Goal: Task Accomplishment & Management: Complete application form

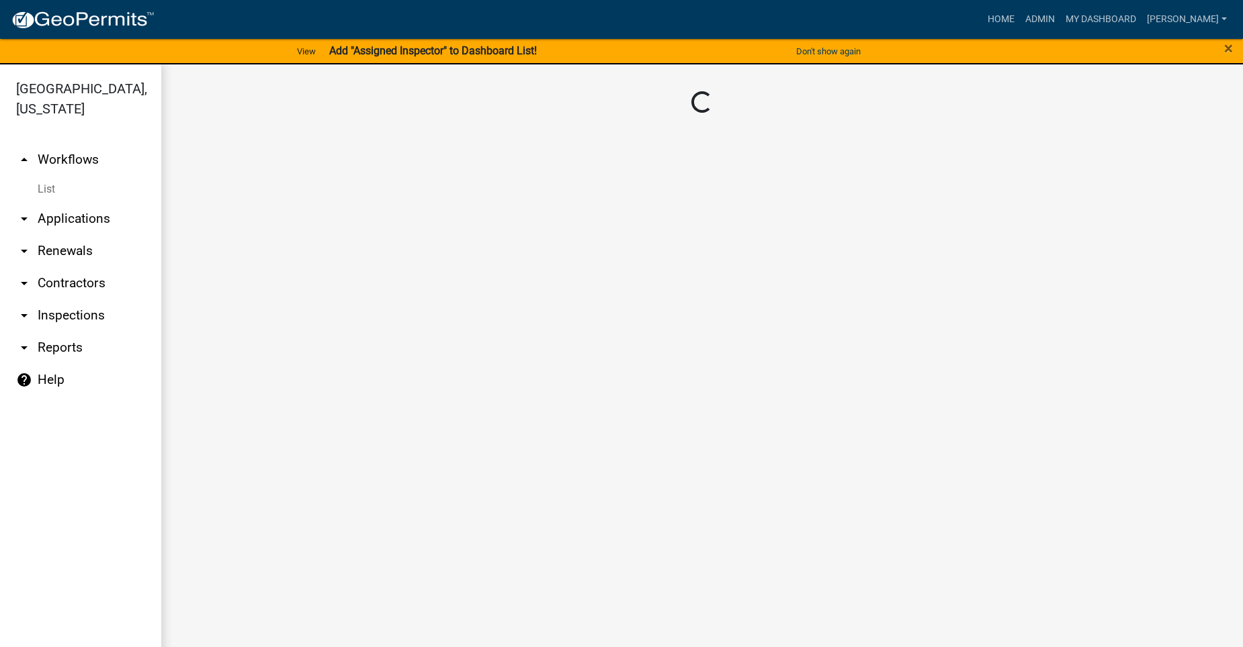
click at [85, 203] on link "arrow_drop_down Applications" at bounding box center [80, 219] width 161 height 32
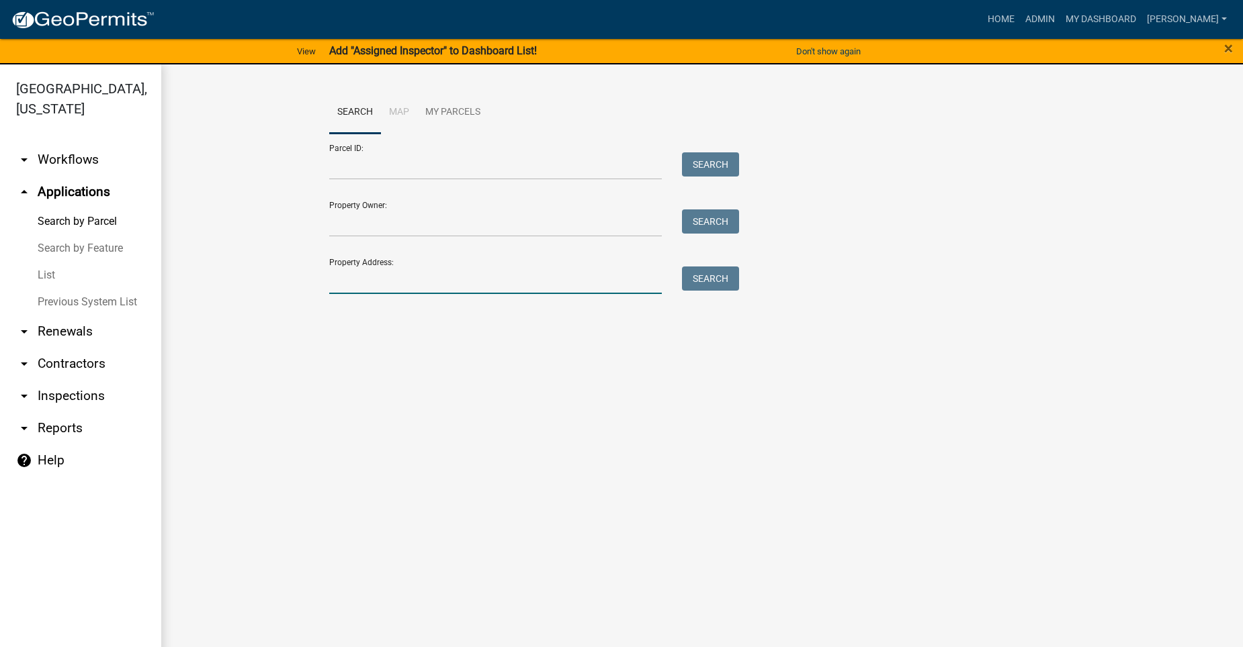
click at [414, 282] on input "Property Address:" at bounding box center [495, 281] width 332 height 28
type input "2330"
click at [721, 271] on button "Search" at bounding box center [710, 279] width 57 height 24
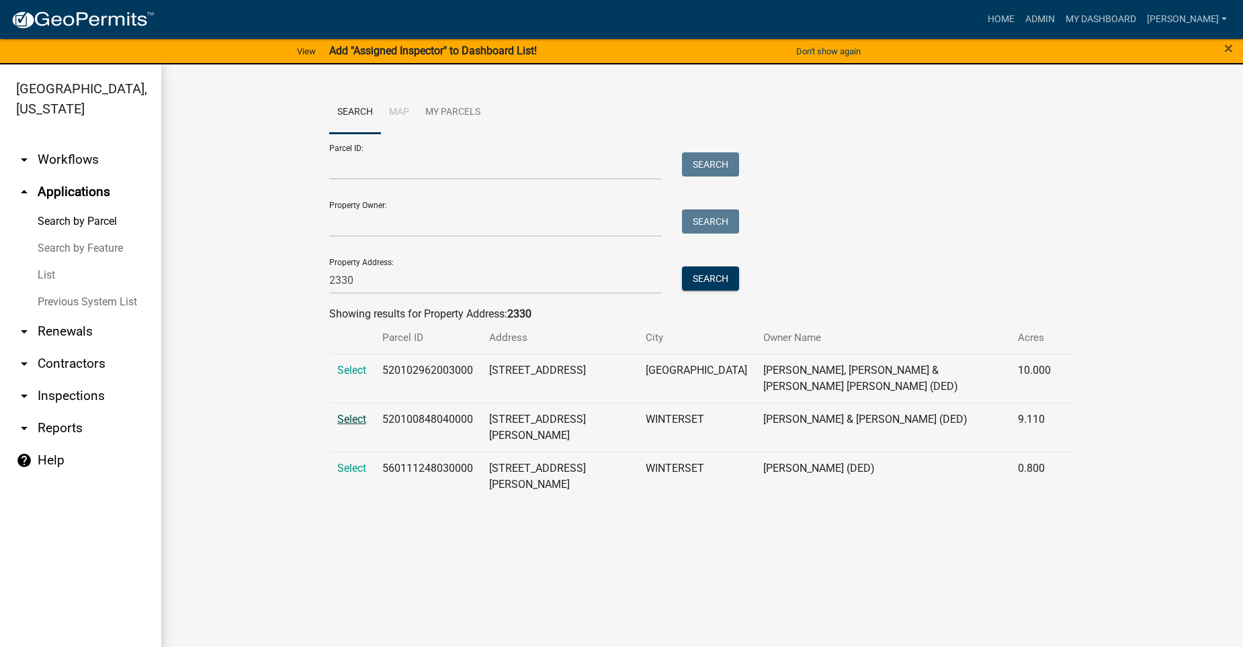
click at [353, 413] on span "Select" at bounding box center [351, 419] width 29 height 13
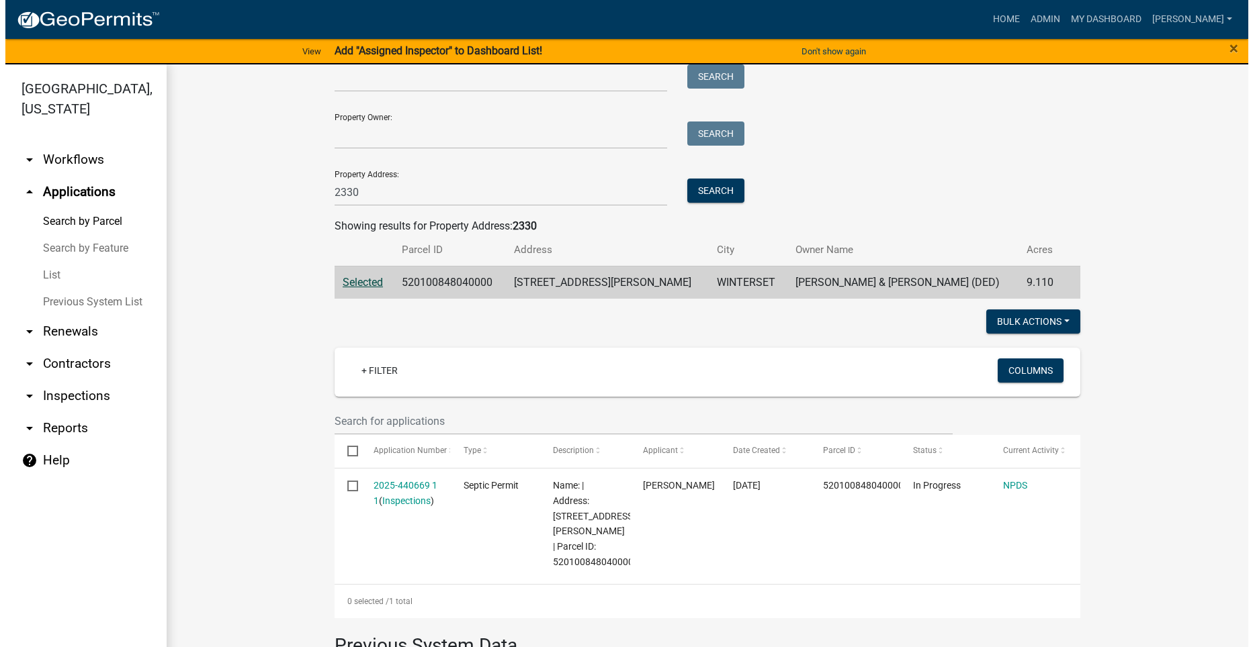
scroll to position [202, 0]
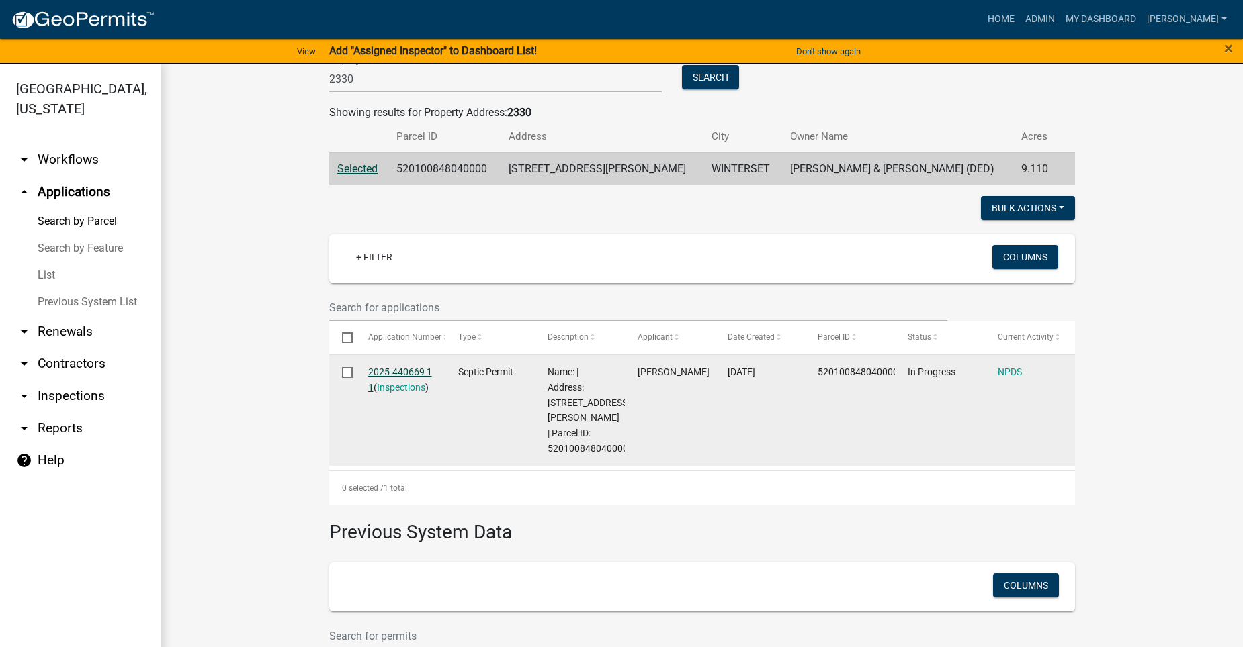
click at [395, 373] on link "2025-440669 1 1" at bounding box center [400, 380] width 64 height 26
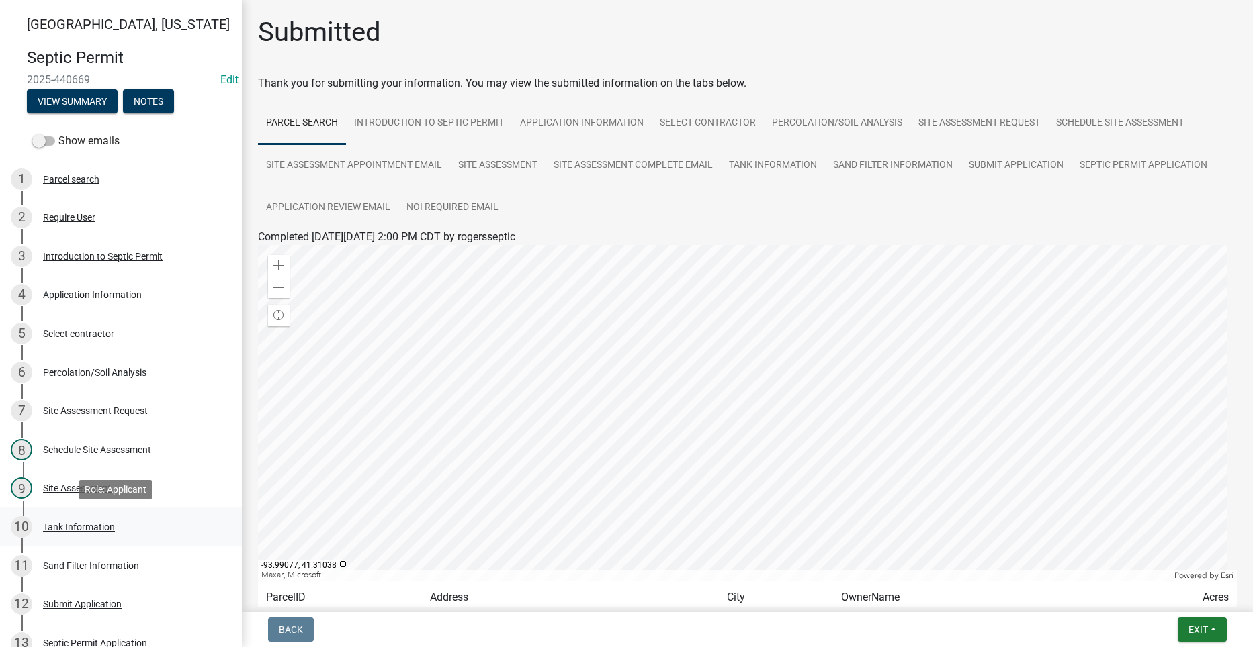
click at [92, 517] on div "10 Tank Information" at bounding box center [116, 527] width 210 height 21
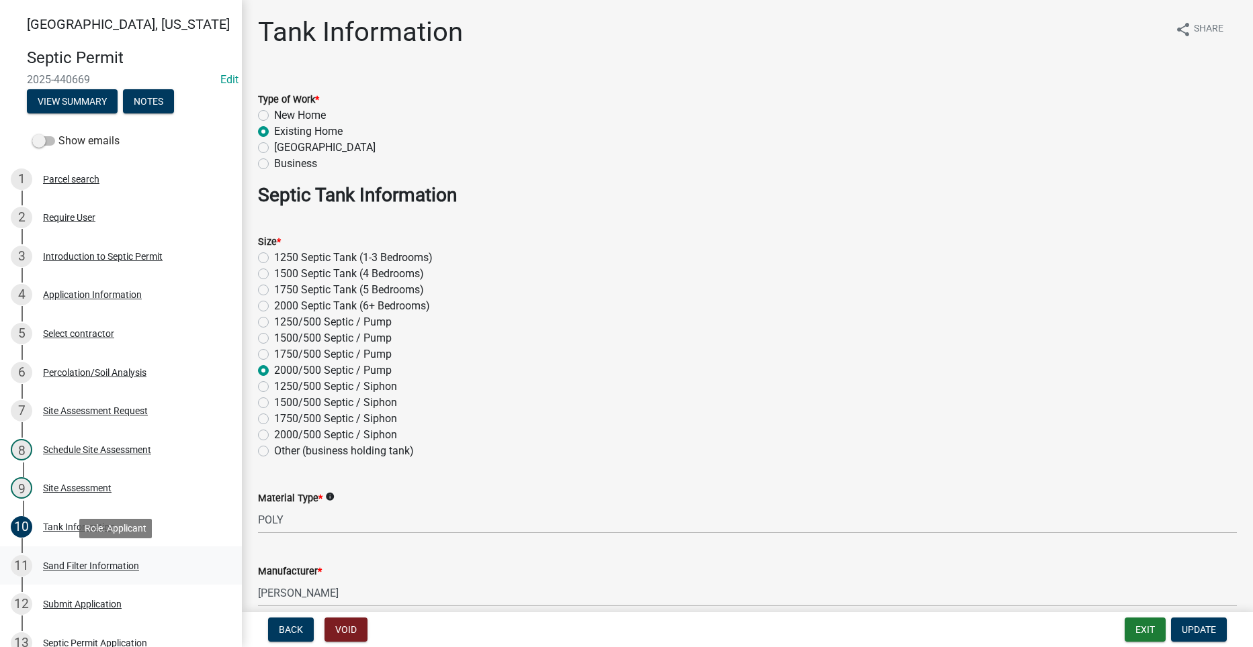
click at [90, 557] on div "11 Sand Filter Information" at bounding box center [116, 565] width 210 height 21
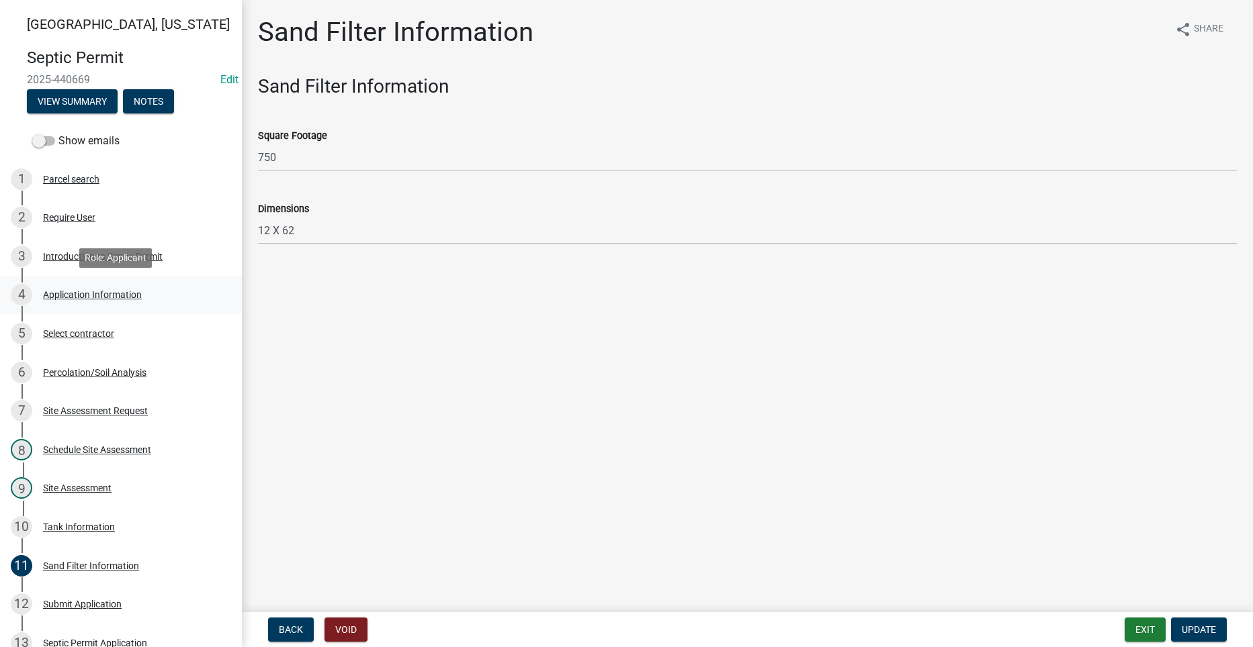
click at [56, 294] on div "Application Information" at bounding box center [92, 294] width 99 height 9
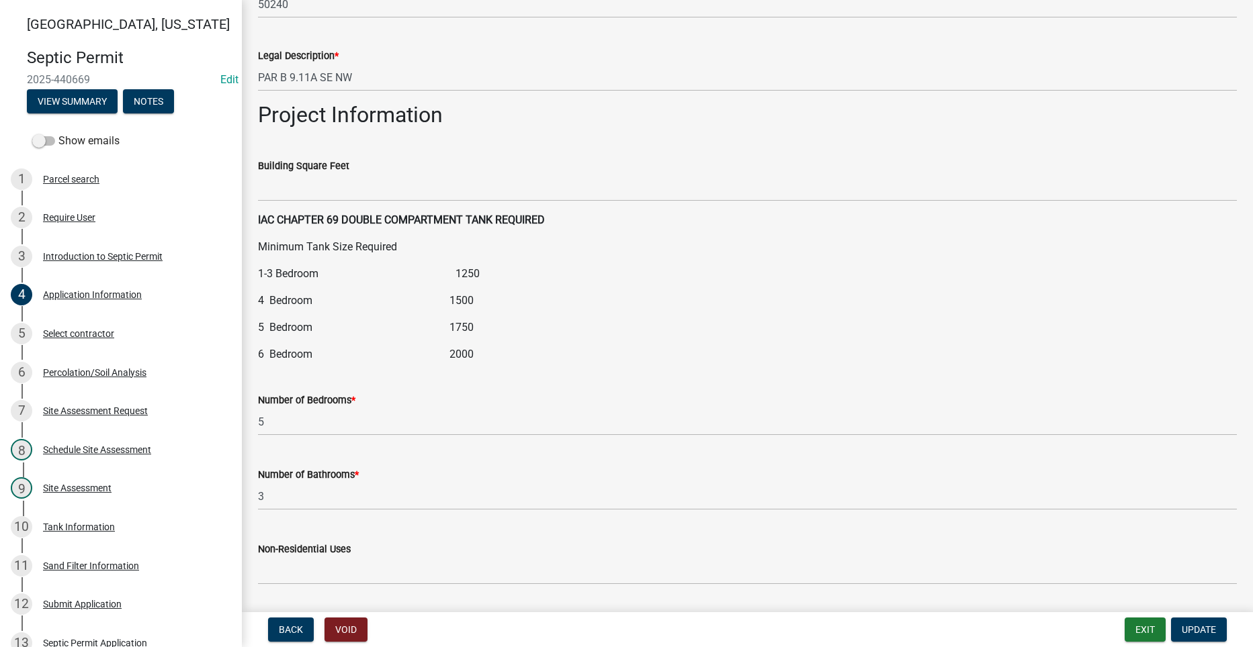
scroll to position [1478, 0]
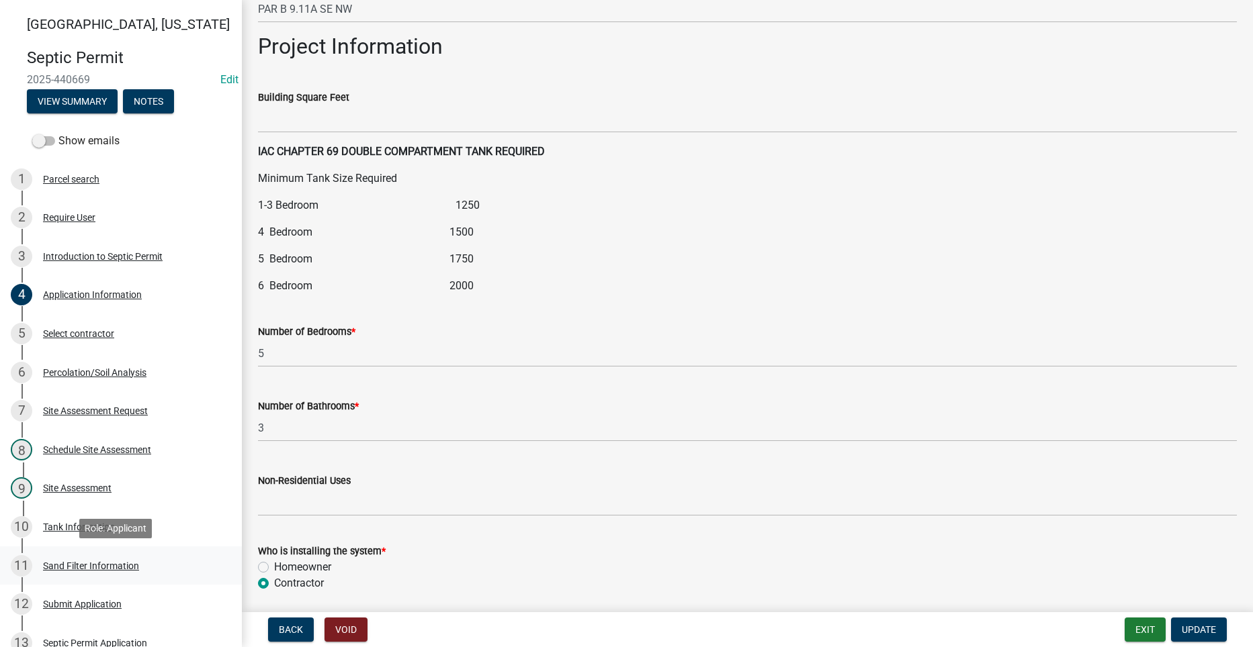
click at [102, 569] on div "Sand Filter Information" at bounding box center [91, 566] width 96 height 9
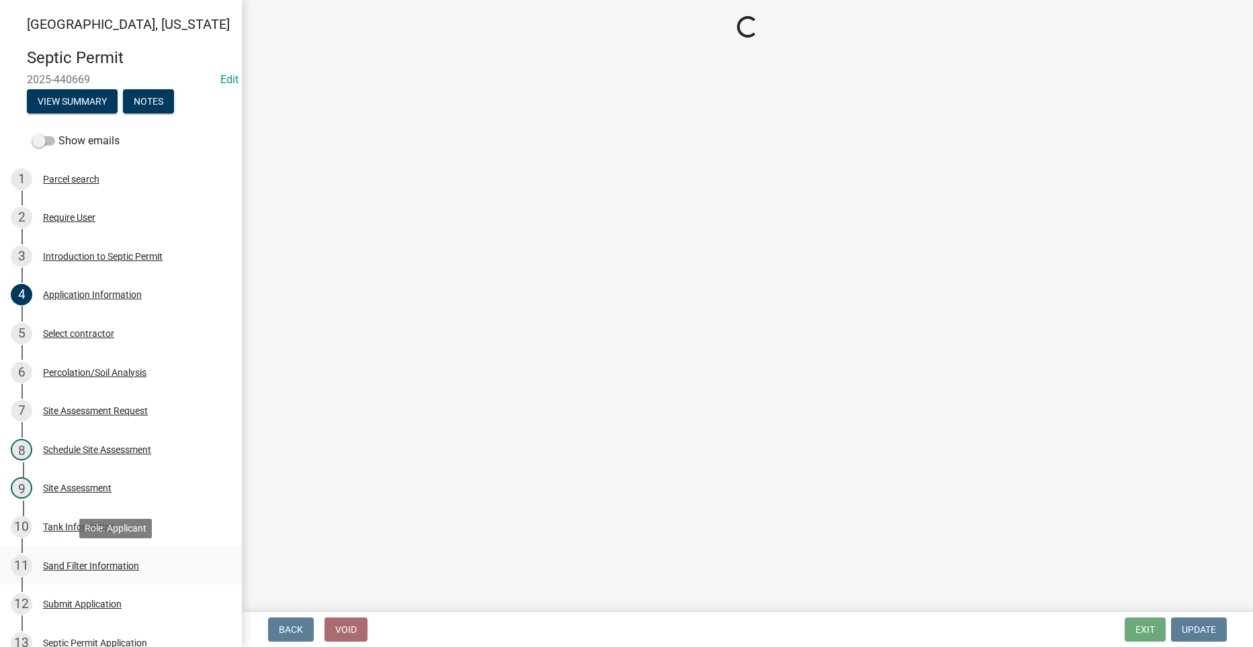
scroll to position [0, 0]
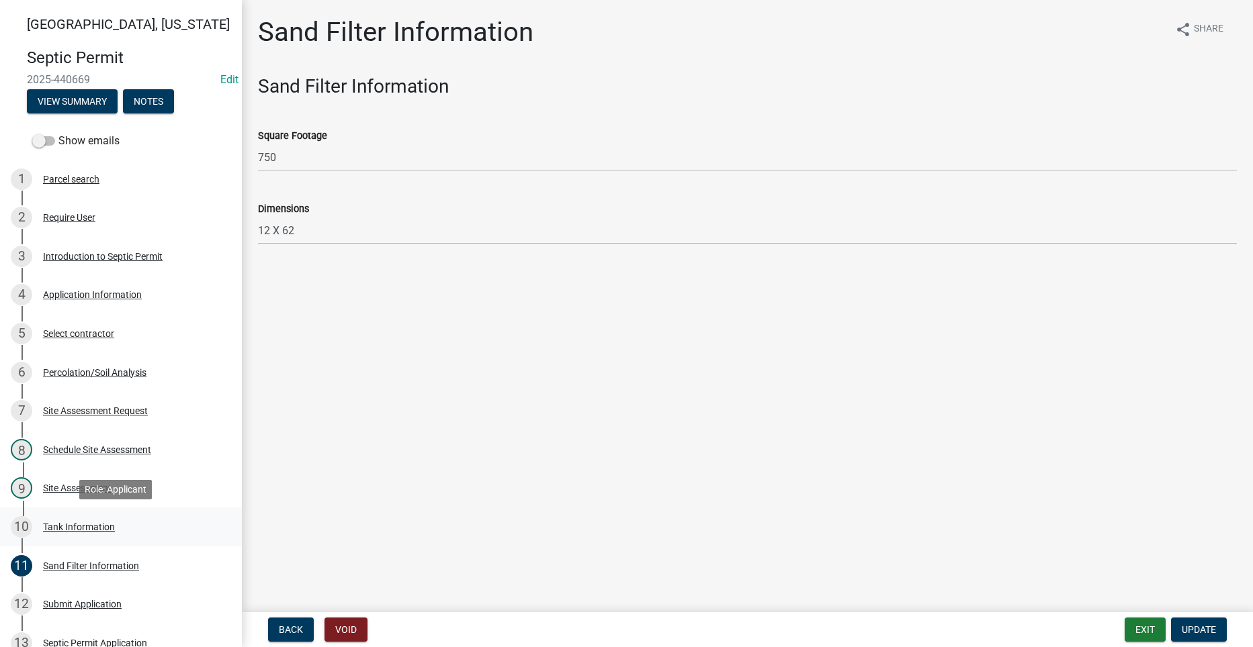
click at [98, 529] on div "Tank Information" at bounding box center [79, 527] width 72 height 9
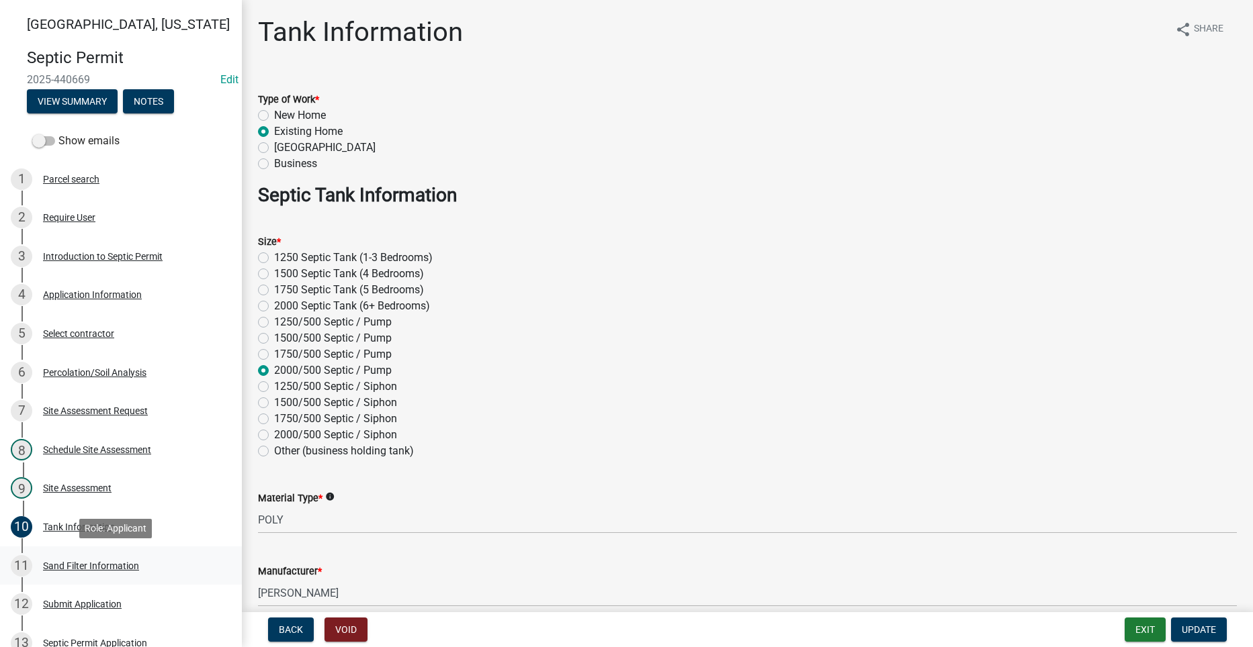
click at [83, 574] on div "11 Sand Filter Information" at bounding box center [116, 565] width 210 height 21
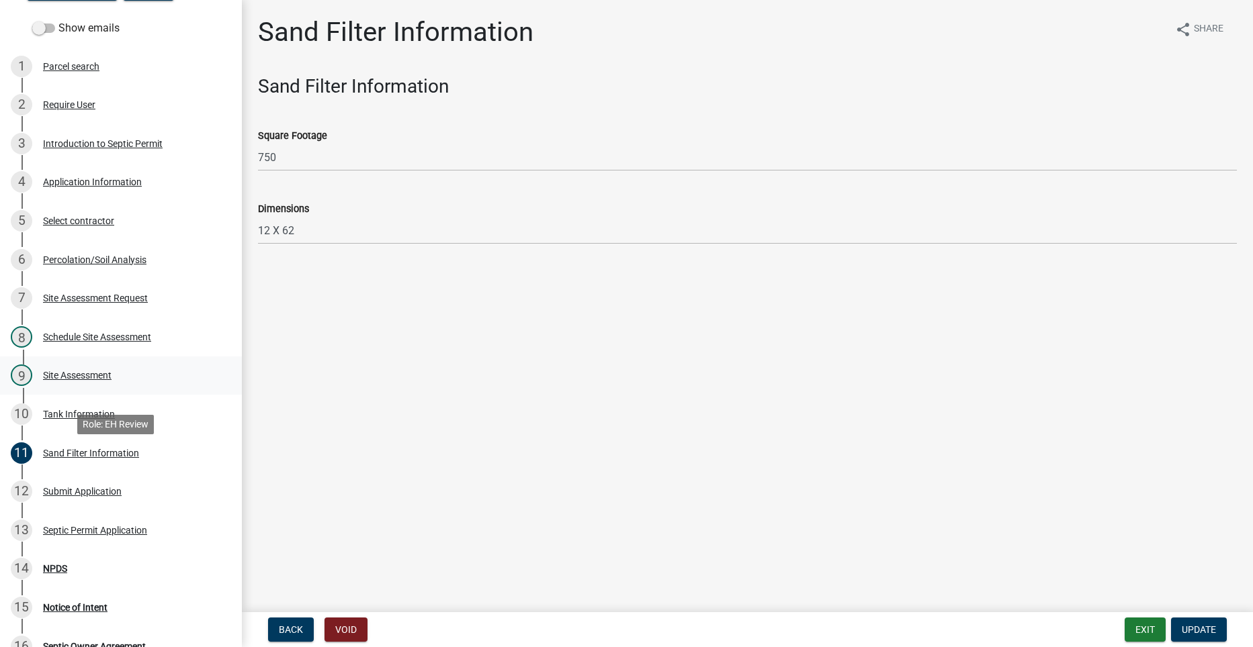
scroll to position [134, 0]
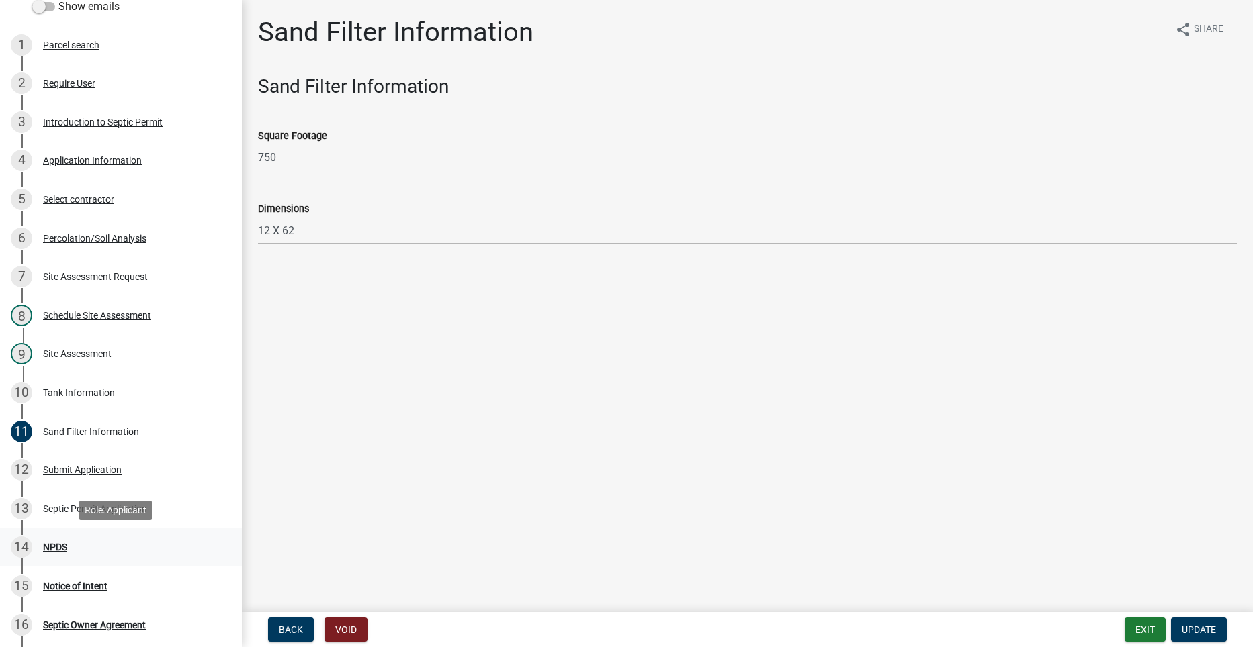
click at [52, 546] on div "NPDS" at bounding box center [55, 547] width 24 height 9
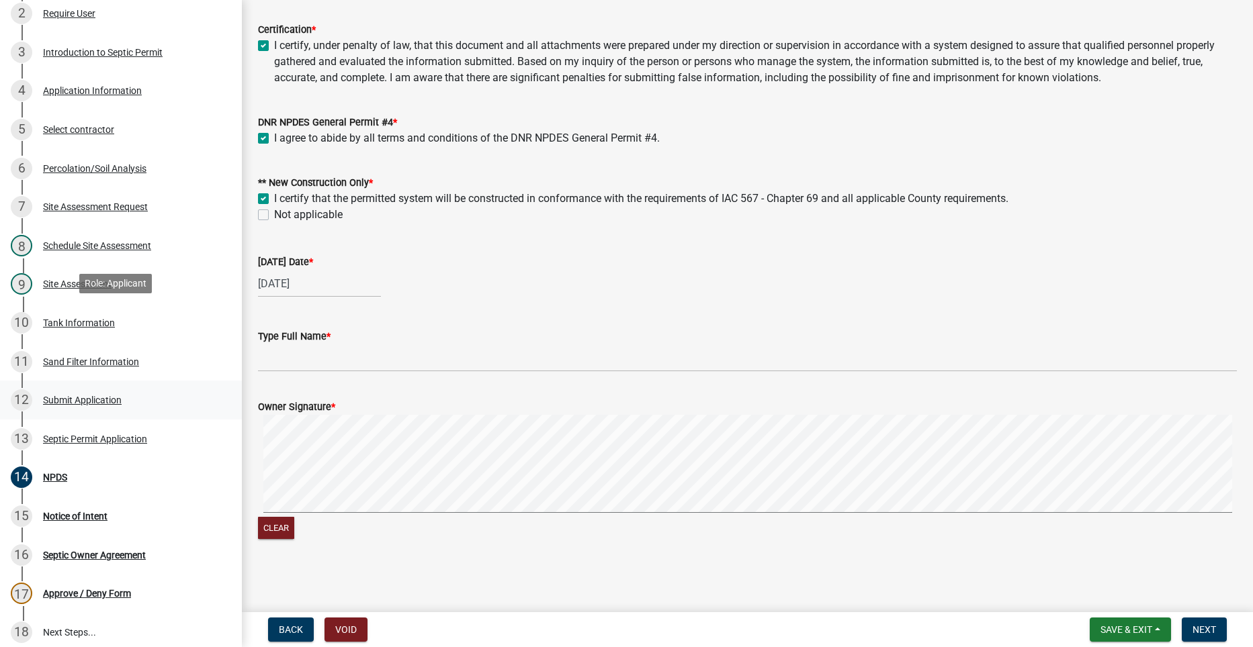
scroll to position [303, 0]
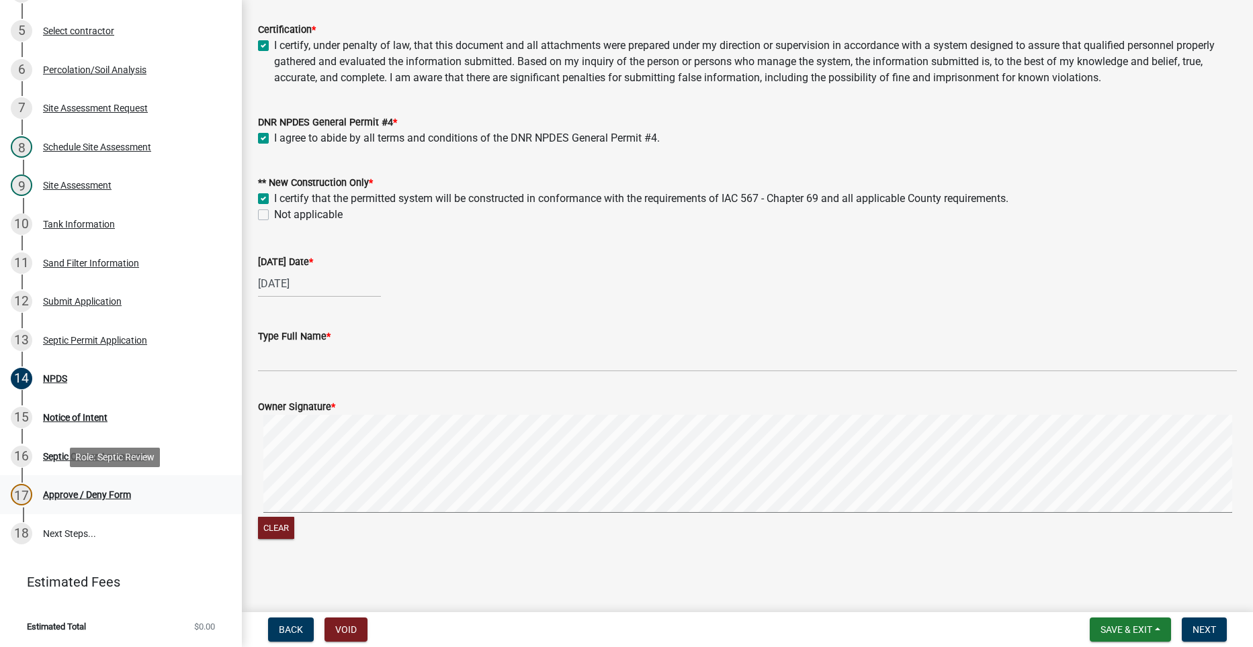
click at [60, 493] on div "Approve / Deny Form" at bounding box center [87, 494] width 88 height 9
click at [56, 459] on div "Septic Owner Agreement" at bounding box center [94, 456] width 103 height 9
click at [52, 421] on div "Notice of Intent" at bounding box center [75, 417] width 64 height 9
click at [42, 378] on div "14 NPDS" at bounding box center [116, 378] width 210 height 21
click at [49, 336] on div "Septic Permit Application" at bounding box center [95, 340] width 104 height 9
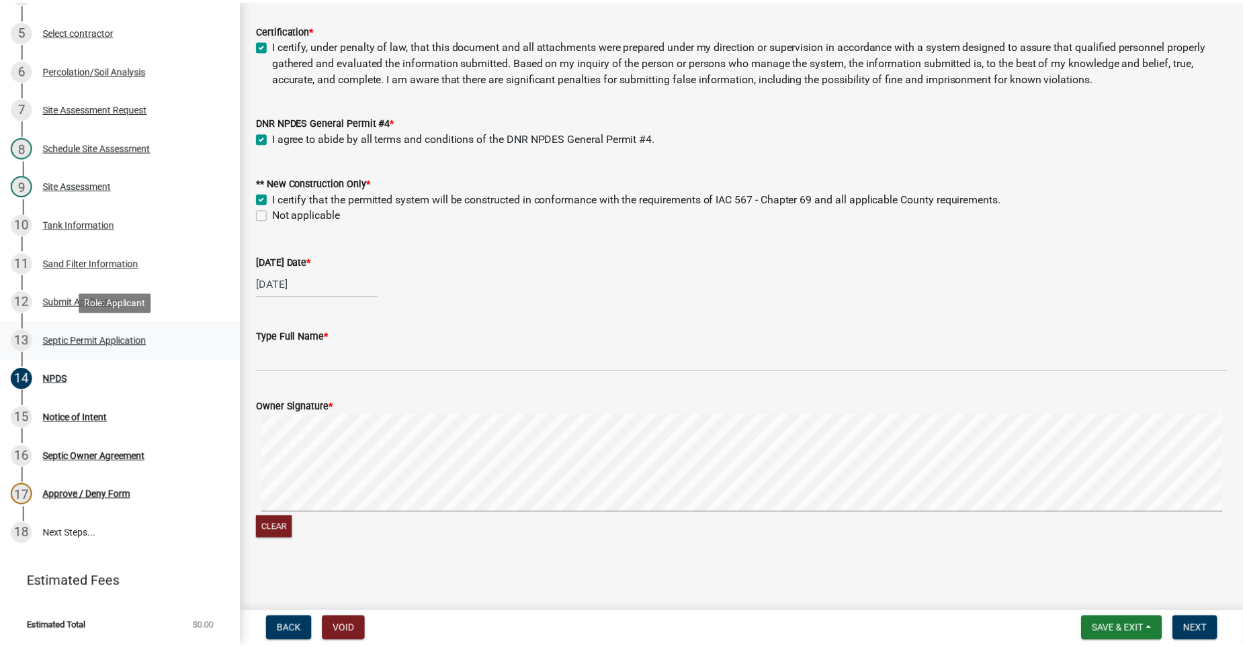
scroll to position [0, 0]
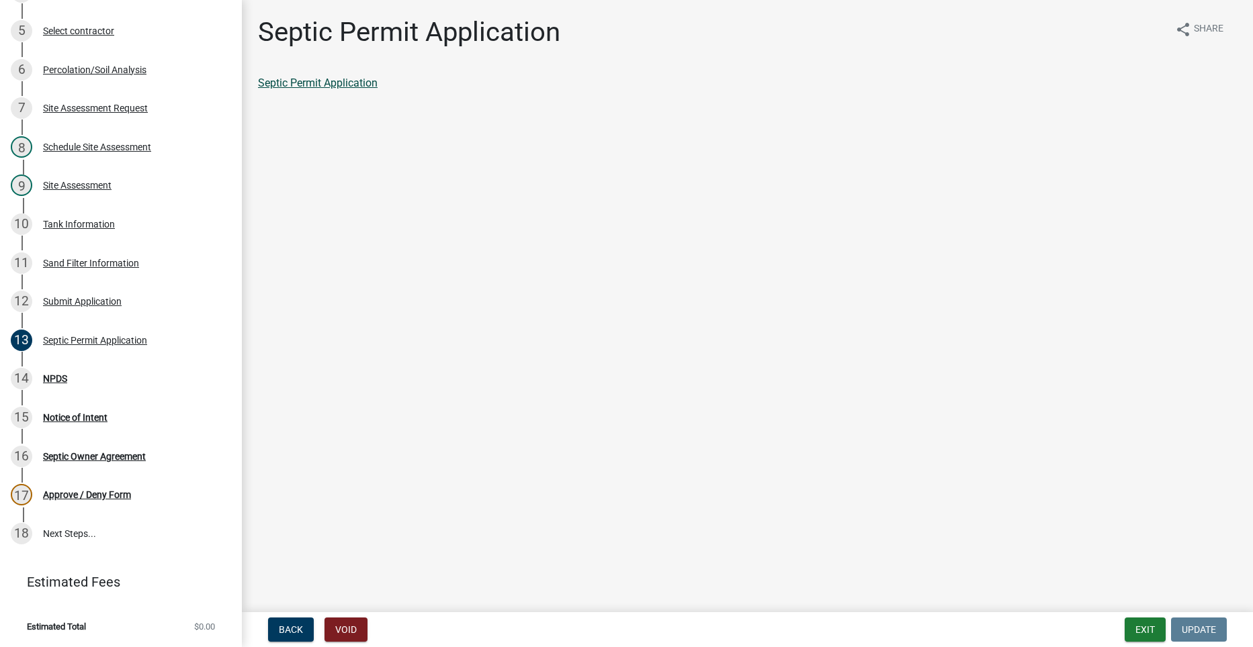
click at [294, 81] on link "Septic Permit Application" at bounding box center [318, 83] width 120 height 13
click at [54, 375] on div "NPDS" at bounding box center [55, 378] width 24 height 9
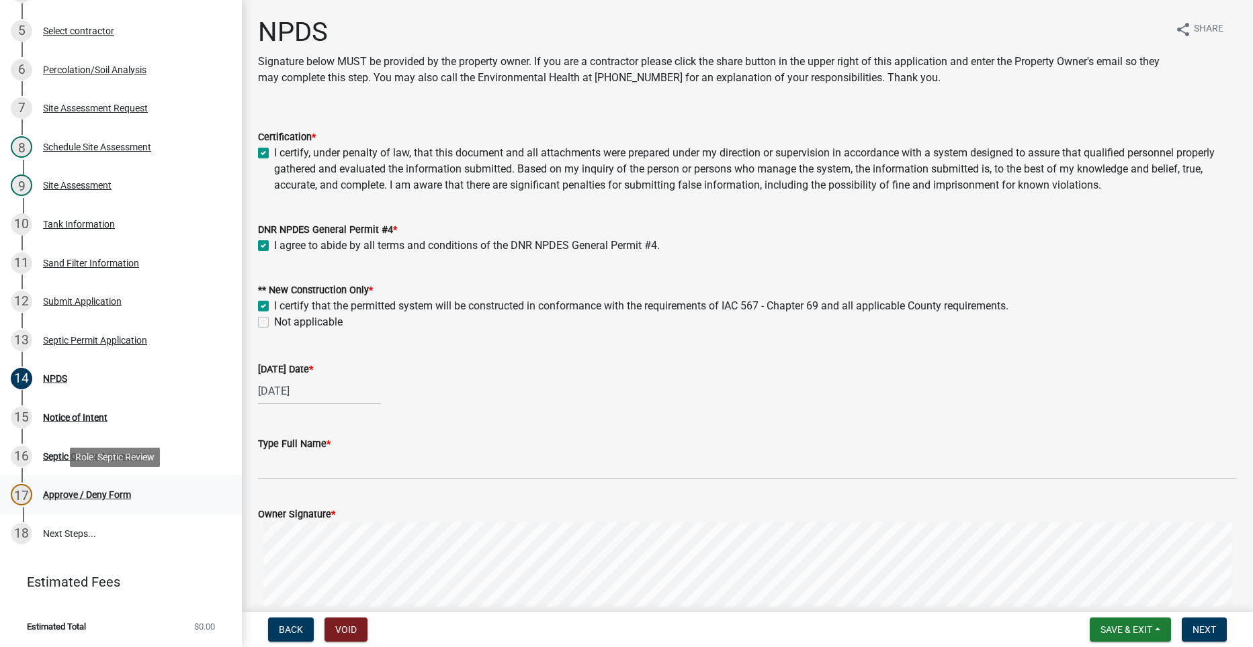
click at [108, 498] on div "Approve / Deny Form" at bounding box center [87, 494] width 88 height 9
click at [77, 458] on div "Septic Owner Agreement" at bounding box center [94, 456] width 103 height 9
click at [61, 413] on div "Notice of Intent" at bounding box center [75, 417] width 64 height 9
click at [45, 365] on link "14 NPDS" at bounding box center [121, 379] width 242 height 39
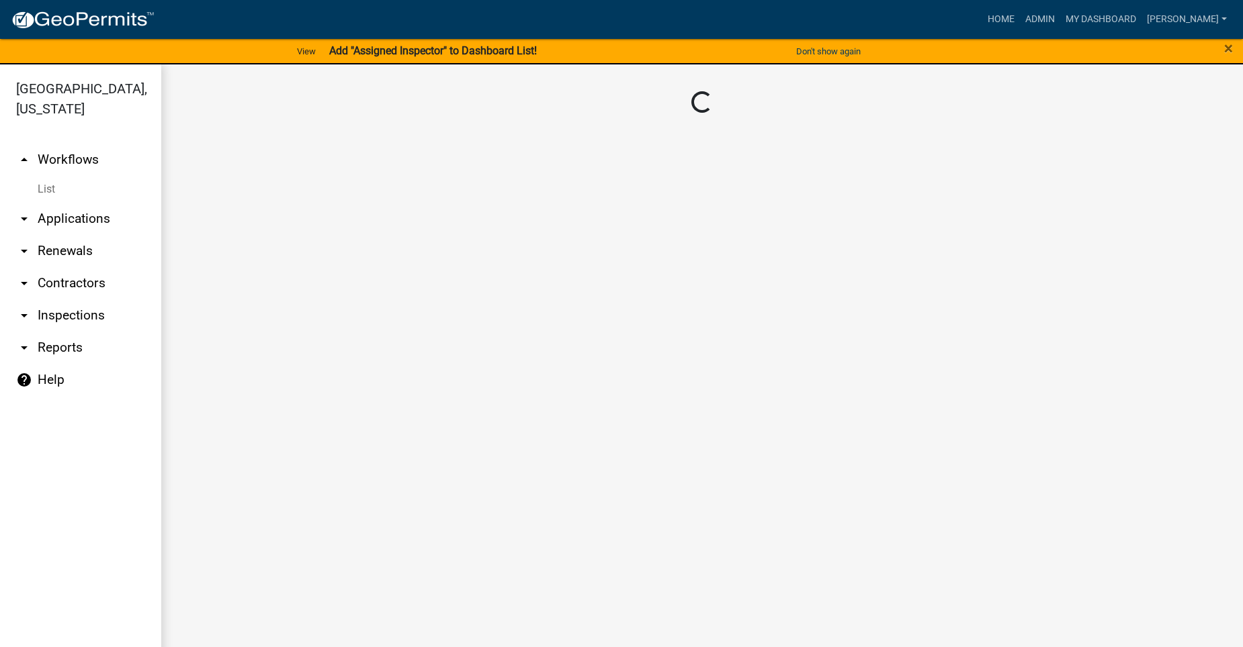
scroll to position [16, 0]
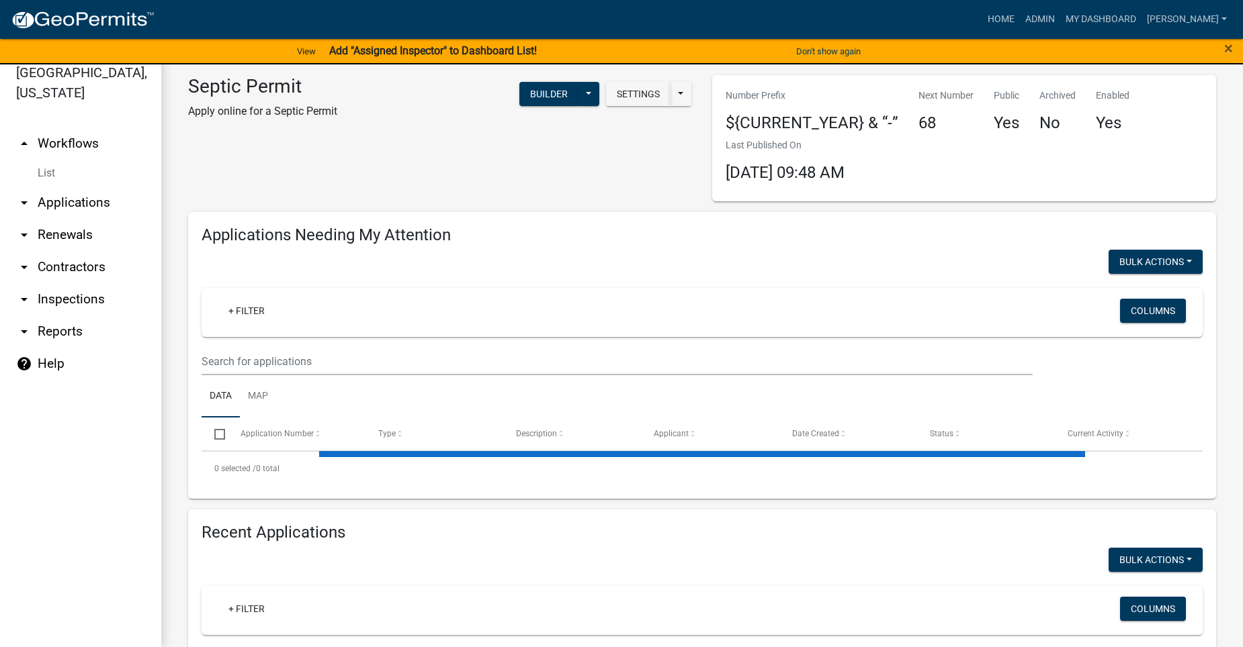
select select "2: 50"
